Goal: Information Seeking & Learning: Learn about a topic

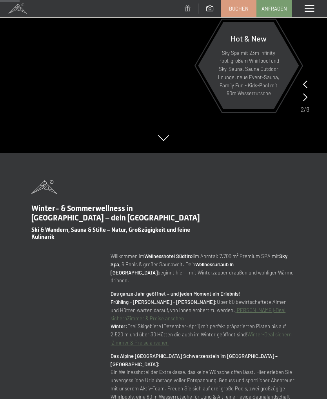
scroll to position [244, 0]
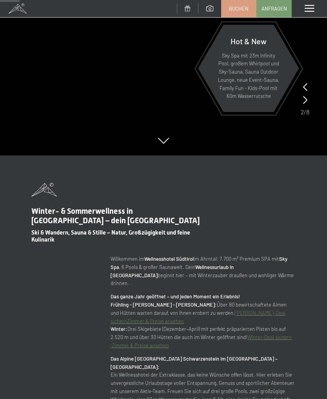
click at [309, 10] on span at bounding box center [308, 8] width 9 height 7
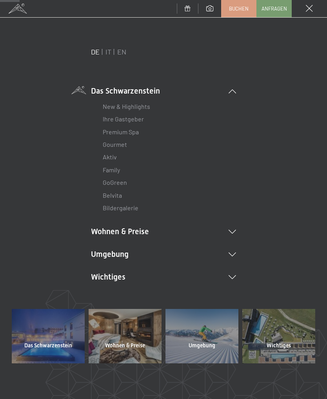
click at [233, 277] on icon at bounding box center [231, 277] width 7 height 4
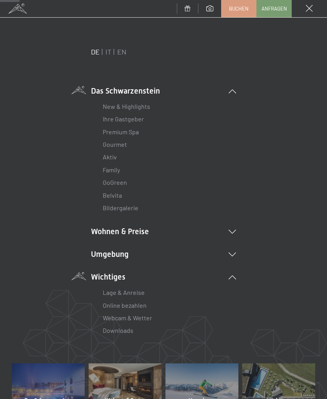
click at [246, 245] on div "DE IT EN Das Schwarzenstein New & Highlights Ihre Gastgeber Premium Spa Gourmet…" at bounding box center [163, 205] width 303 height 317
click at [234, 257] on li "Umgebung Das Ahrntal Ski & Winter Skifahren Skischule Wandern & [PERSON_NAME] W…" at bounding box center [163, 254] width 145 height 11
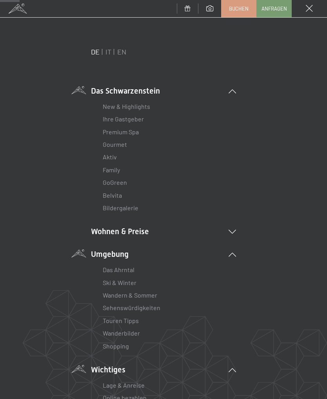
click at [108, 156] on link "Aktiv" at bounding box center [110, 156] width 14 height 7
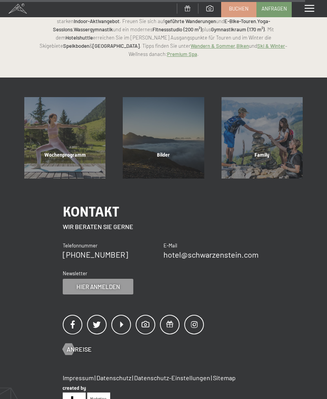
scroll to position [1547, 0]
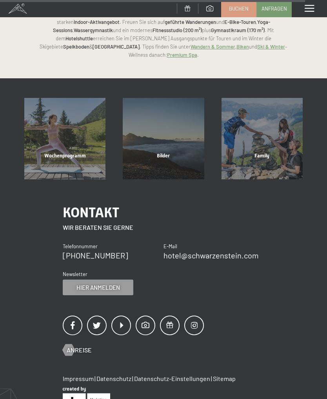
click at [61, 152] on div "Wochenprogramm" at bounding box center [65, 165] width 98 height 27
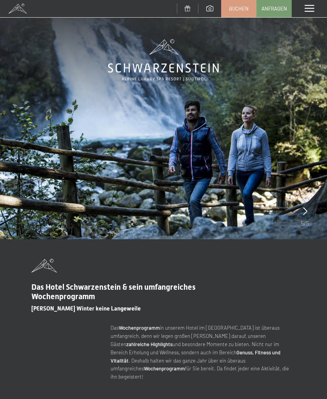
click at [308, 7] on span at bounding box center [308, 8] width 9 height 7
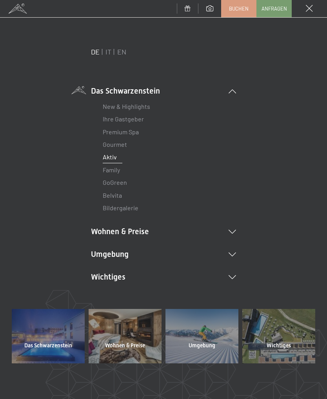
click at [136, 135] on link "Premium Spa" at bounding box center [121, 131] width 36 height 7
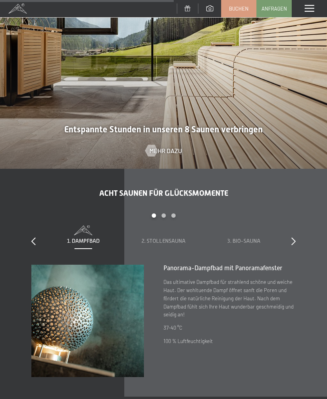
scroll to position [1712, 0]
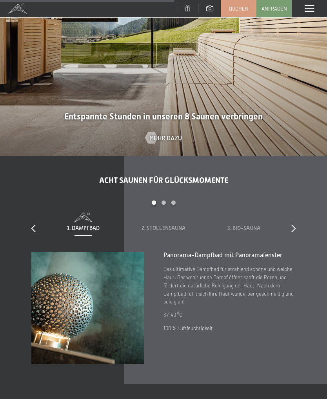
click at [294, 225] on icon at bounding box center [293, 229] width 4 height 8
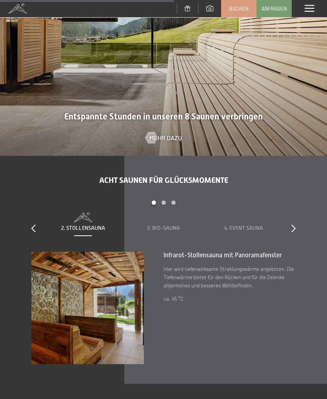
click at [292, 225] on icon at bounding box center [293, 229] width 4 height 8
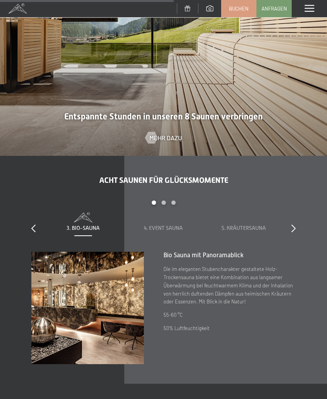
click at [294, 227] on div at bounding box center [293, 228] width 4 height 11
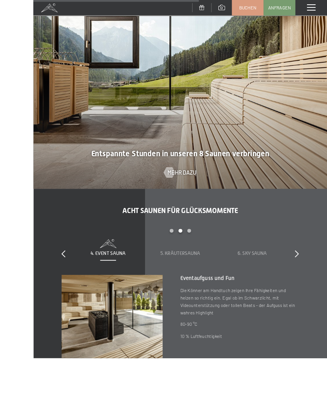
scroll to position [1737, 0]
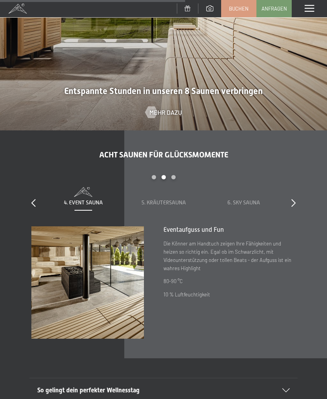
click at [294, 199] on icon at bounding box center [293, 203] width 4 height 8
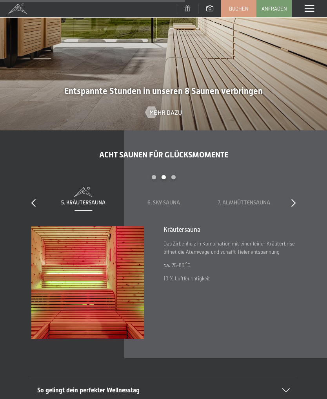
click at [300, 197] on div "Acht Saunen für Glücksmomente slide 5 to 7 of 8 1. Dampfbad 2. Stollensauna 3. …" at bounding box center [163, 244] width 327 height 189
click at [297, 207] on div "Acht Saunen für Glücksmomente slide 5 to 7 of 8 1. Dampfbad 2. Stollensauna 3. …" at bounding box center [163, 244] width 327 height 189
click at [300, 198] on div "Acht Saunen für Glücksmomente slide 5 to 7 of 8 1. Dampfbad 2. Stollensauna 3. …" at bounding box center [163, 244] width 327 height 189
click at [301, 197] on div "Acht Saunen für Glücksmomente slide 5 to 7 of 8 1. Dampfbad 2. Stollensauna 3. …" at bounding box center [163, 244] width 327 height 189
click at [28, 190] on div "Acht Saunen für Glücksmomente slide 5 to 7 of 8 1. Dampfbad 2. Stollensauna 3. …" at bounding box center [163, 244] width 327 height 189
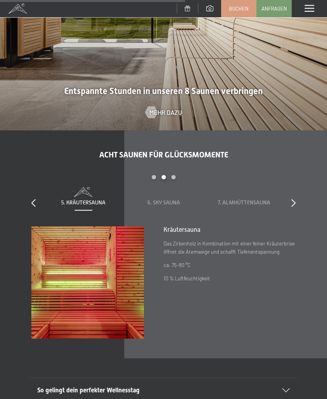
click at [31, 203] on div "Acht Saunen für Glücksmomente slide 5 to 7 of 8 1. Dampfbad 2. Stollensauna 3. …" at bounding box center [163, 244] width 327 height 189
click at [32, 201] on div at bounding box center [33, 203] width 4 height 11
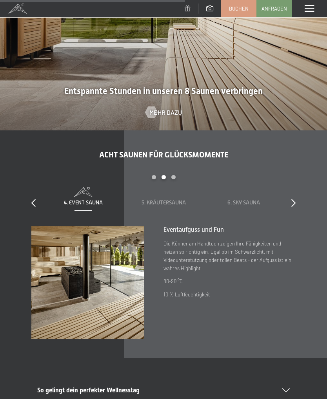
click at [35, 199] on icon at bounding box center [33, 203] width 4 height 8
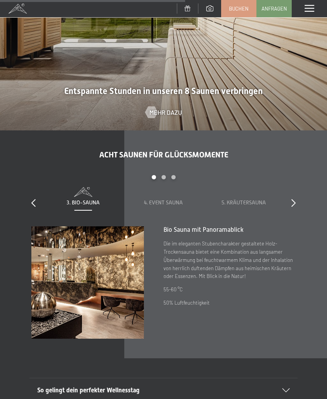
click at [34, 199] on icon at bounding box center [33, 203] width 4 height 8
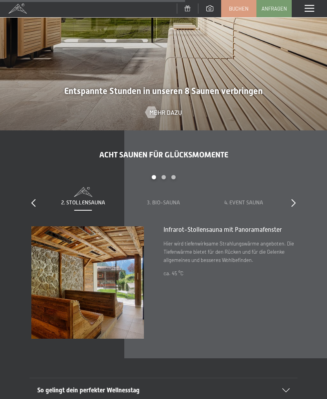
click at [32, 199] on icon at bounding box center [33, 203] width 4 height 8
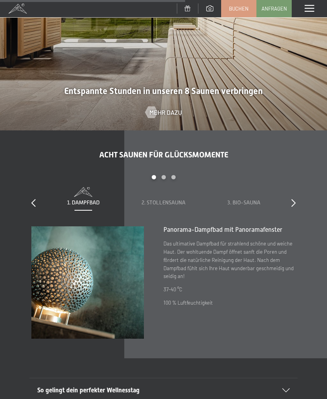
click at [31, 199] on icon at bounding box center [33, 203] width 4 height 8
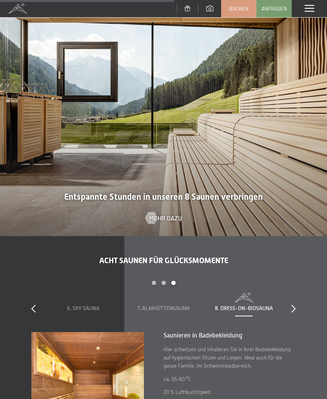
scroll to position [1630, 0]
